Goal: Navigation & Orientation: Find specific page/section

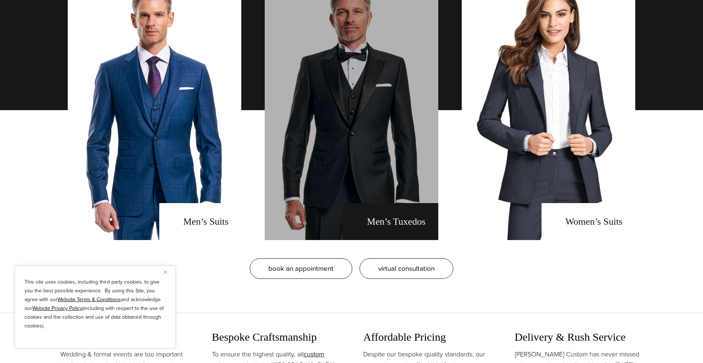
click at [362, 151] on link "men's tuxedos" at bounding box center [352, 110] width 174 height 260
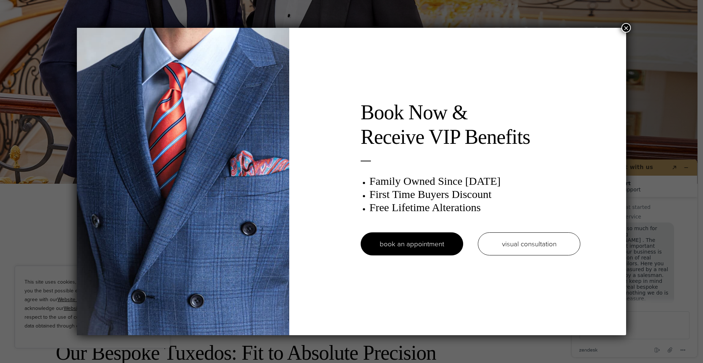
click at [627, 29] on button "×" at bounding box center [626, 28] width 10 height 10
